Goal: Find specific page/section

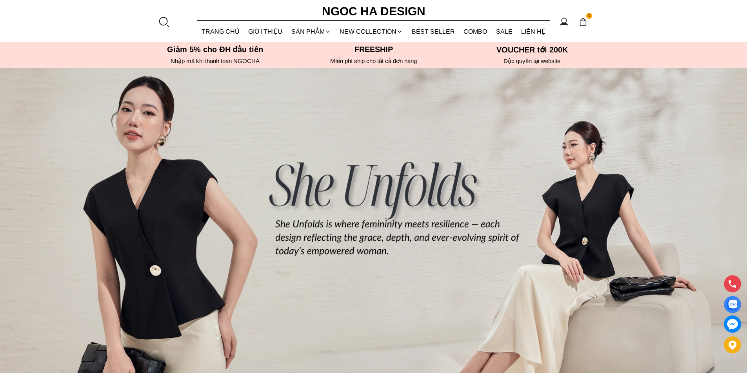
click at [170, 25] on section "0 Trang chủ Giới thiệu Sản phẩm [GEOGRAPHIC_DATA] Áo thun Áo sơ mi Áo Peplum Áo…" at bounding box center [373, 21] width 747 height 42
click at [165, 25] on div at bounding box center [164, 22] width 12 height 12
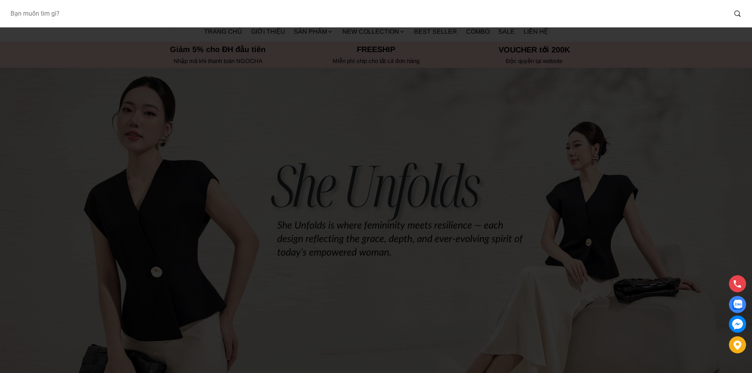
click at [174, 19] on input "Input search Bạn muốn tìm gì?" at bounding box center [365, 14] width 723 height 18
type input "d1002"
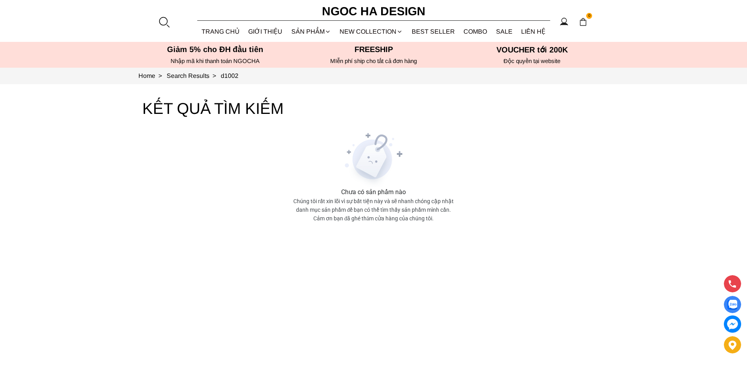
click at [166, 22] on div at bounding box center [164, 22] width 12 height 12
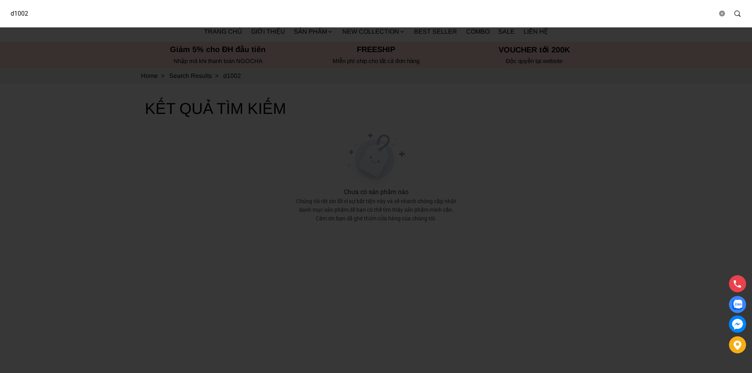
click at [160, 12] on input "d1002" at bounding box center [361, 14] width 714 height 18
type input "d1003"
